Goal: Task Accomplishment & Management: Complete application form

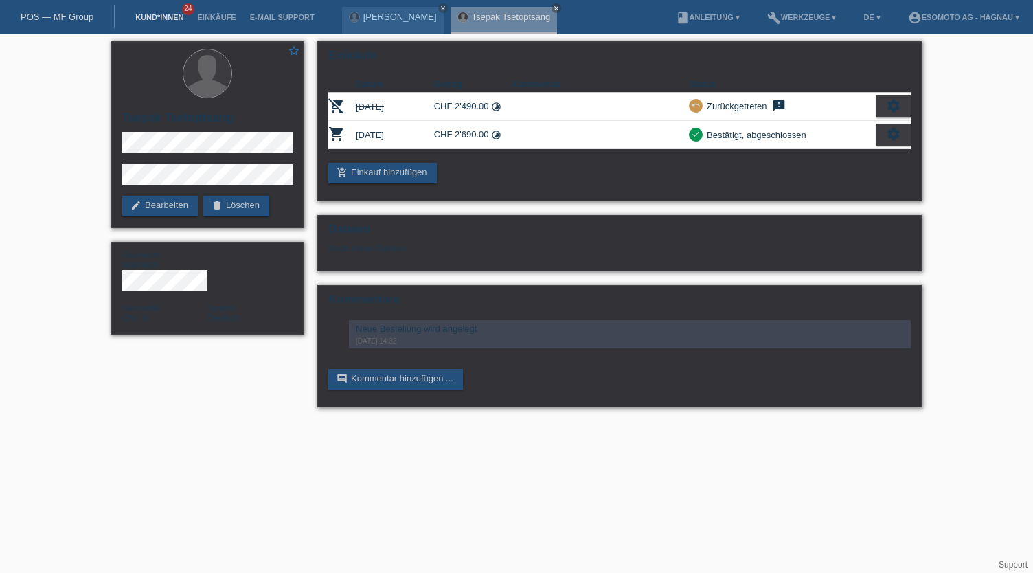
click at [156, 17] on link "Kund*innen" at bounding box center [159, 17] width 62 height 8
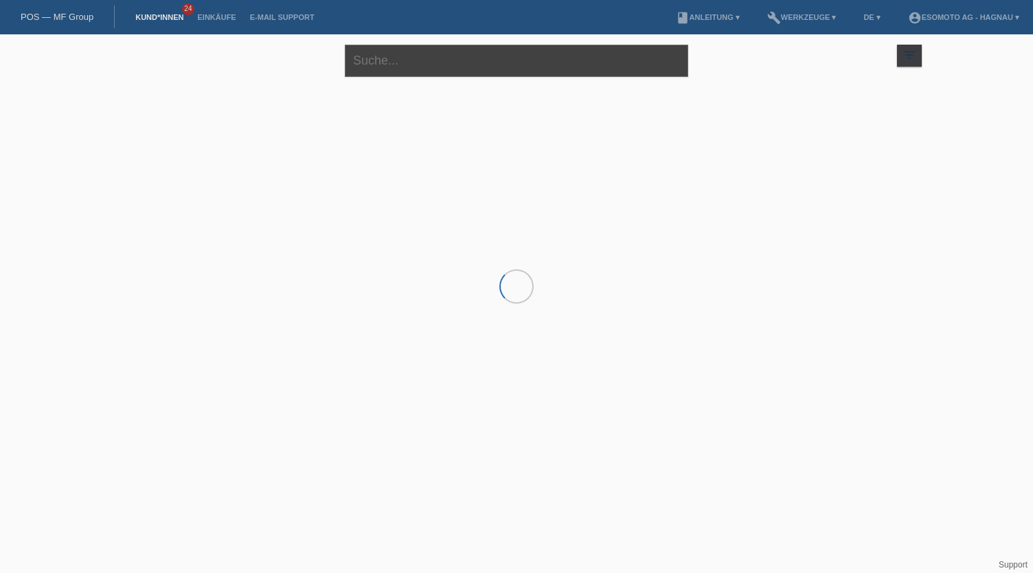
click at [442, 56] on input "text" at bounding box center [516, 61] width 343 height 32
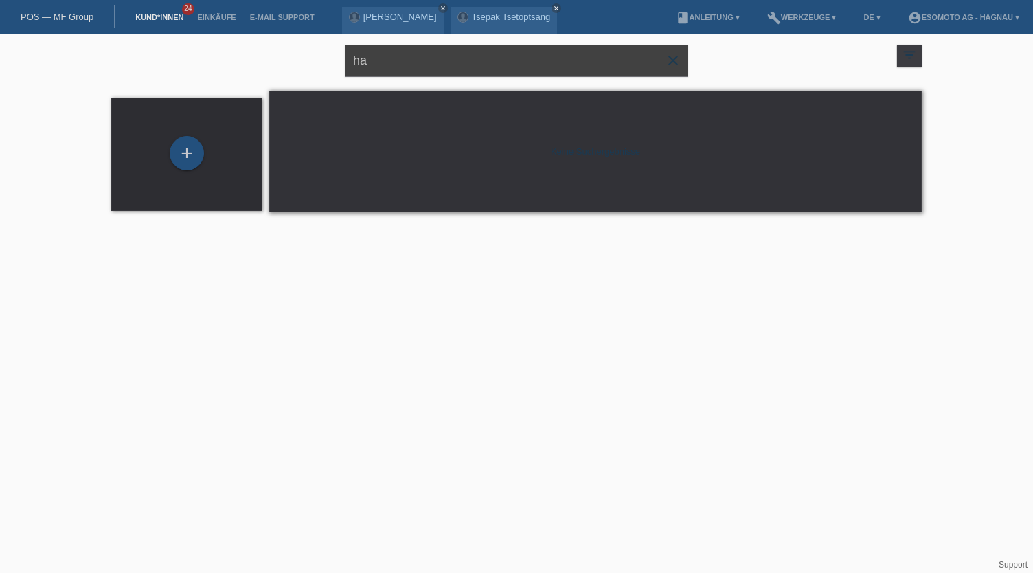
type input "h"
click at [199, 159] on div "+" at bounding box center [186, 153] width 33 height 23
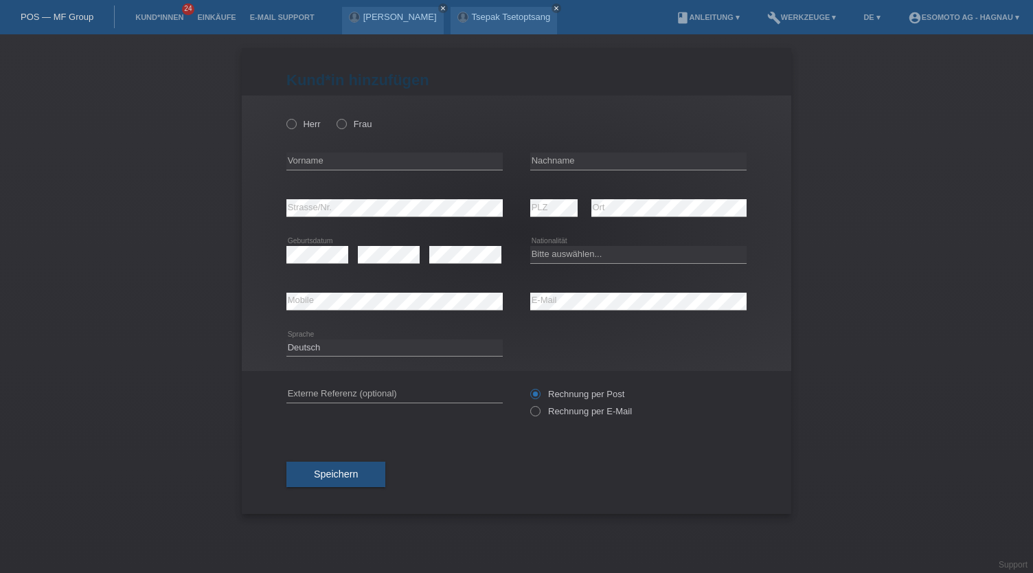
click at [910, 133] on div "Kund*in hinzufügen Kunde hinzufügen Kundin hinzufügen Herr Frau error Vorname e…" at bounding box center [516, 303] width 1033 height 539
